Goal: Transaction & Acquisition: Purchase product/service

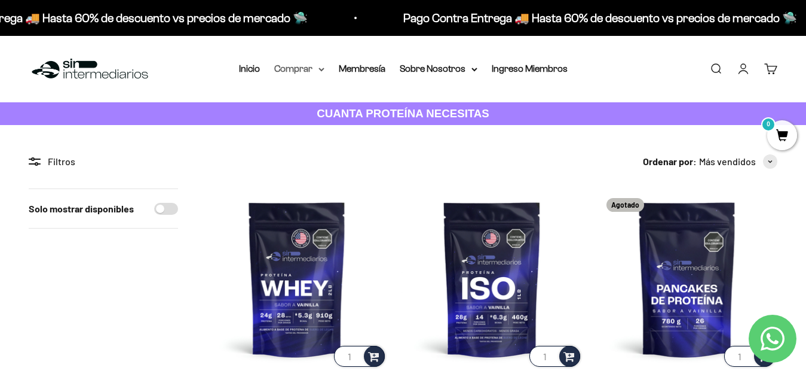
click at [316, 66] on summary "Comprar" at bounding box center [299, 69] width 50 height 16
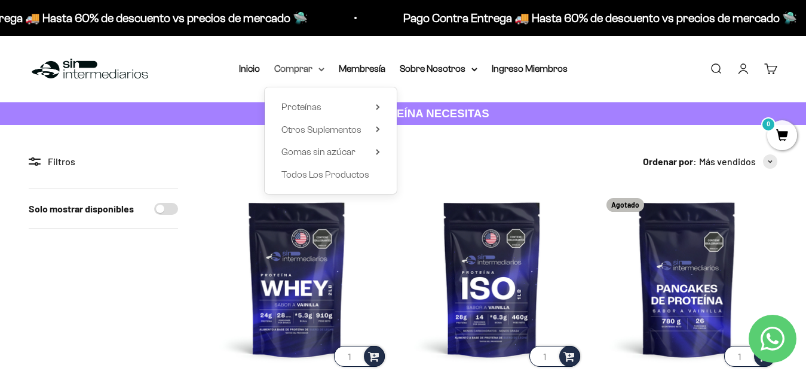
click at [319, 68] on icon at bounding box center [322, 70] width 6 height 4
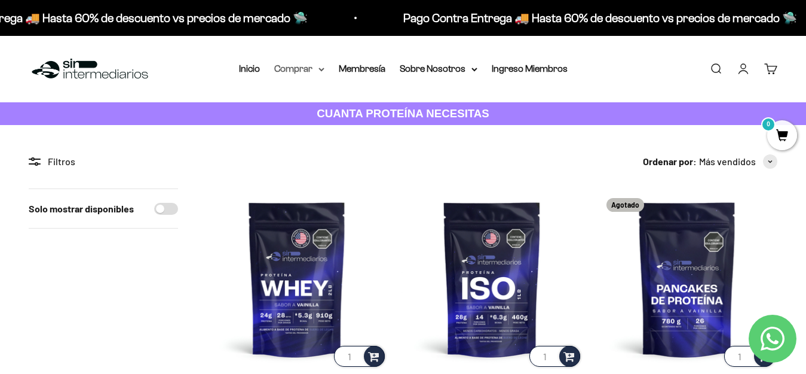
click at [309, 74] on summary "Comprar" at bounding box center [299, 69] width 50 height 16
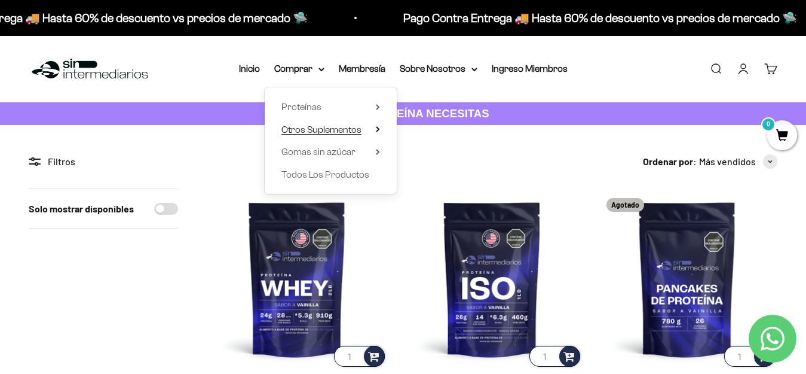
click at [308, 133] on span "Otros Suplementos" at bounding box center [321, 129] width 80 height 10
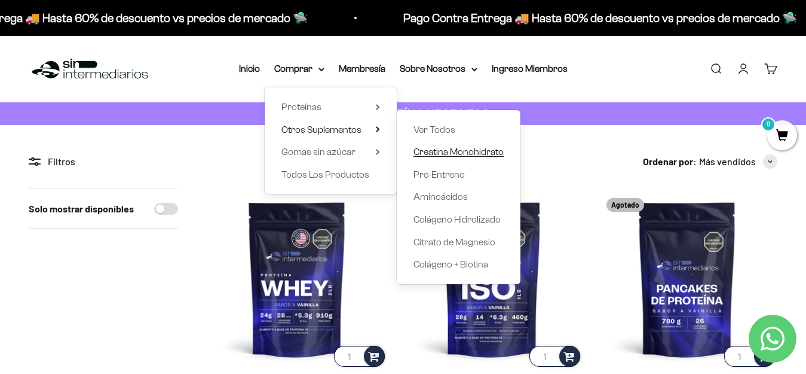
click at [447, 151] on span "Creatina Monohidrato" at bounding box center [459, 151] width 90 height 10
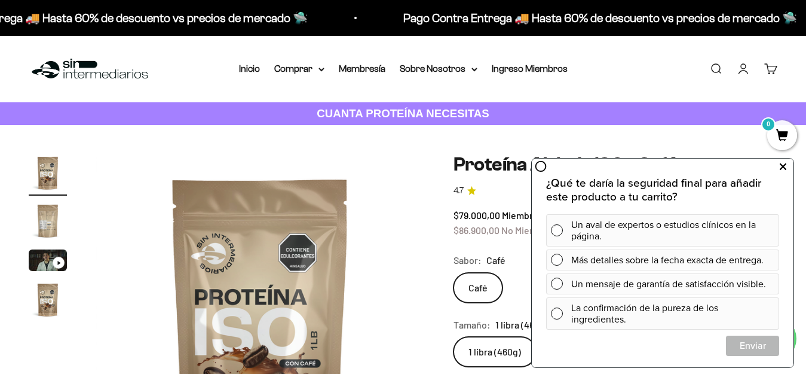
click at [782, 167] on icon at bounding box center [783, 167] width 7 height 16
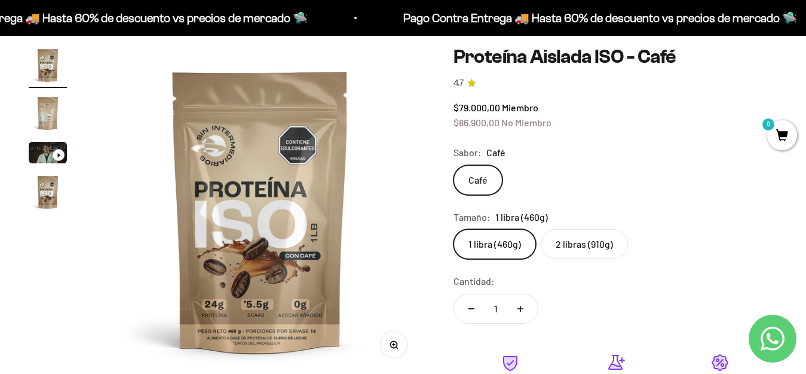
scroll to position [131, 0]
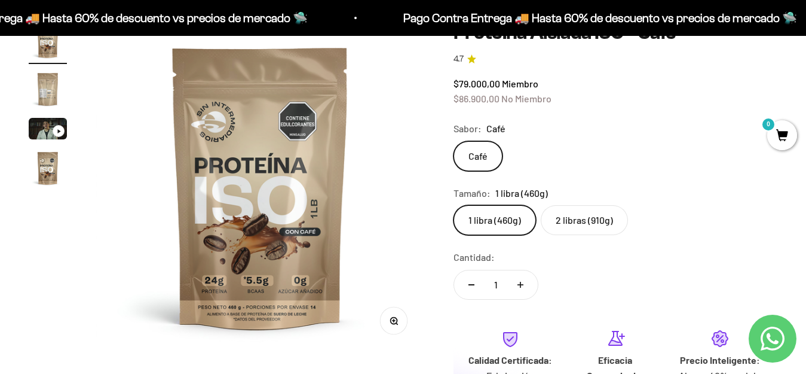
click at [575, 219] on label "2 libras (910g)" at bounding box center [584, 220] width 87 height 30
click at [454, 205] on input "2 libras (910g)" at bounding box center [453, 204] width 1 height 1
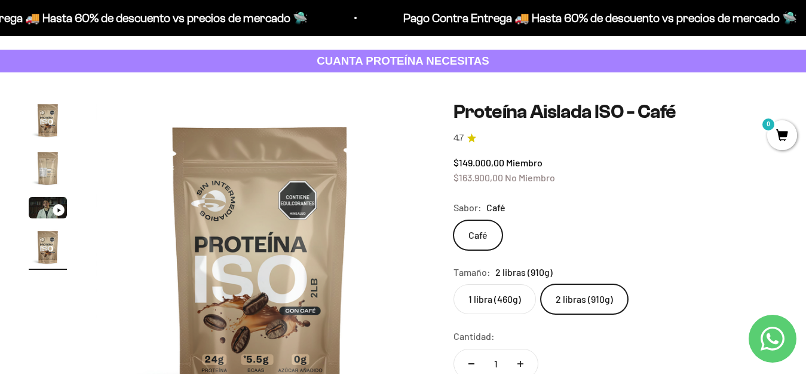
scroll to position [95, 0]
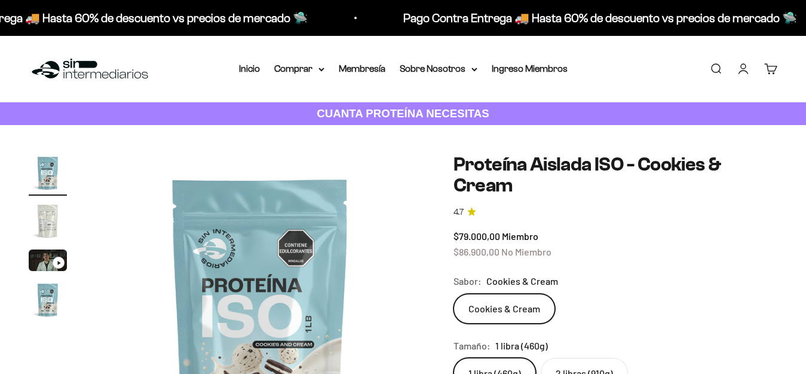
scroll to position [102, 0]
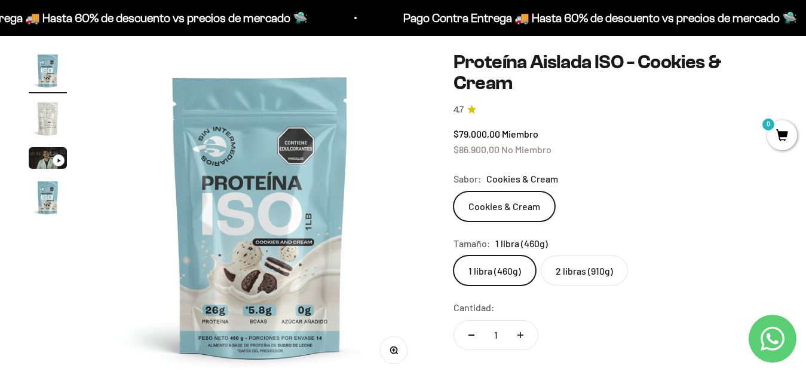
click at [708, 153] on div "$79.000,00 Miembro $86.900,00 No Miembro" at bounding box center [616, 141] width 324 height 30
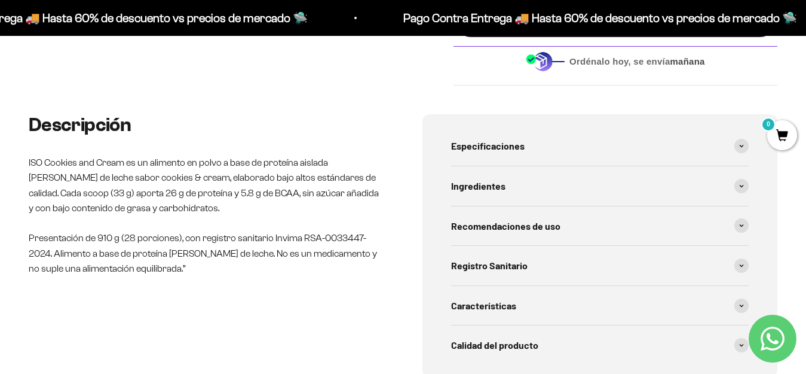
scroll to position [629, 0]
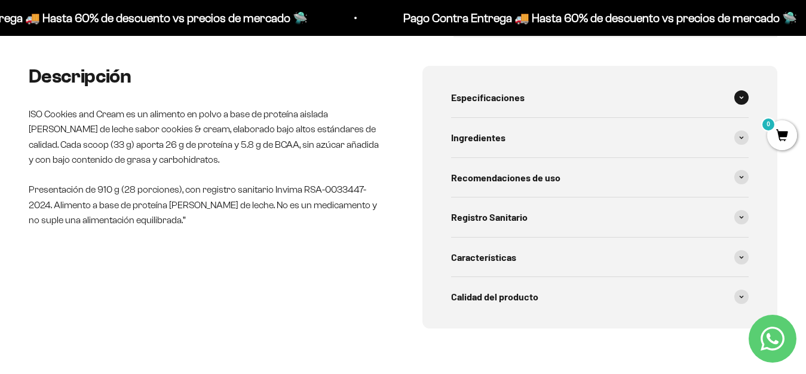
click at [741, 90] on span at bounding box center [742, 97] width 14 height 14
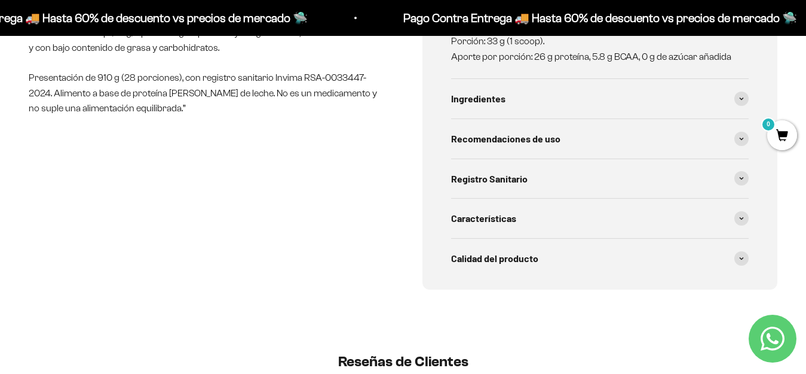
scroll to position [752, 0]
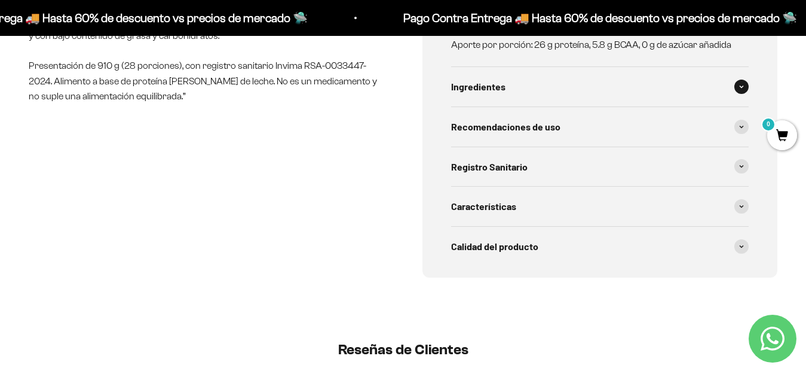
click at [734, 78] on div "Ingredientes" at bounding box center [600, 86] width 298 height 39
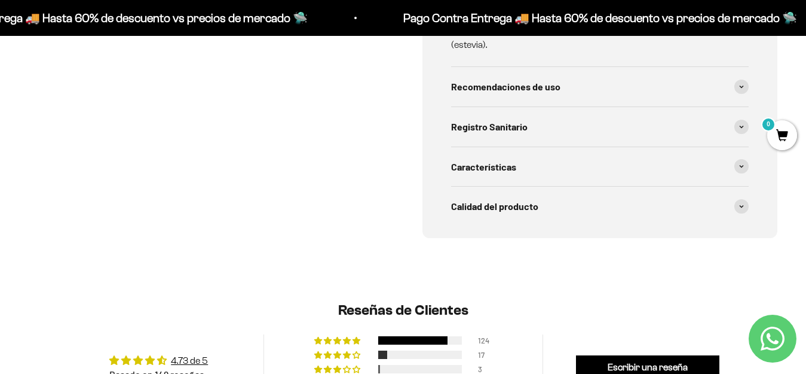
scroll to position [847, 0]
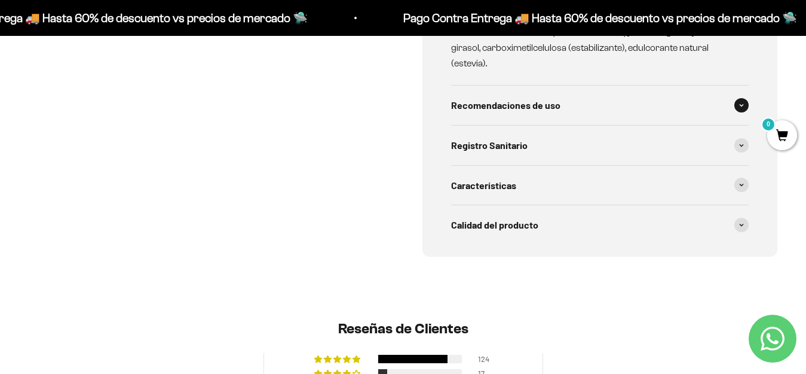
click at [737, 98] on span at bounding box center [742, 105] width 14 height 14
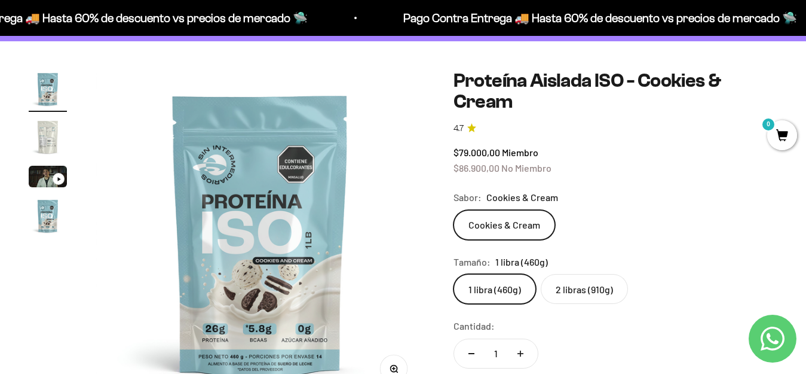
scroll to position [109, 0]
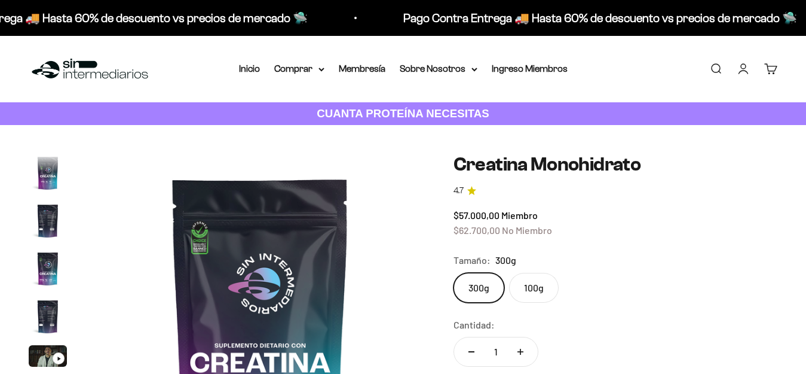
scroll to position [49, 0]
